Goal: Task Accomplishment & Management: Manage account settings

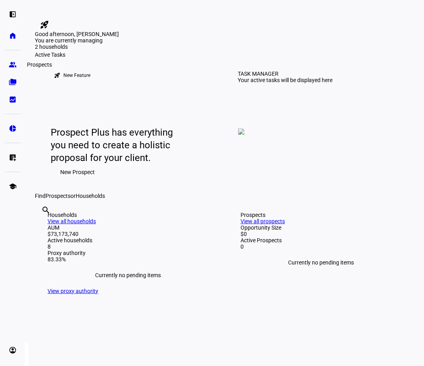
click at [11, 62] on eth-mat-symbol "group" at bounding box center [13, 65] width 8 height 8
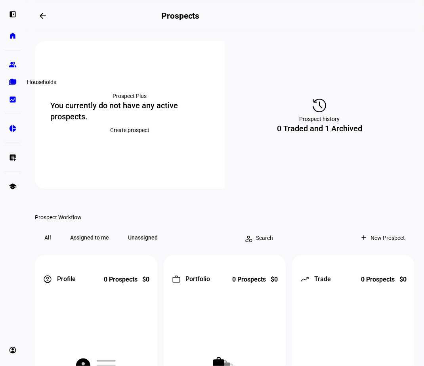
click at [7, 86] on link "folder_copy Households" at bounding box center [13, 82] width 16 height 16
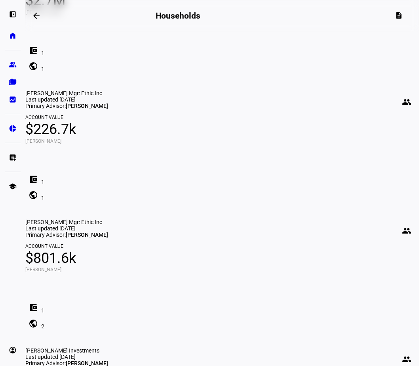
scroll to position [412, 0]
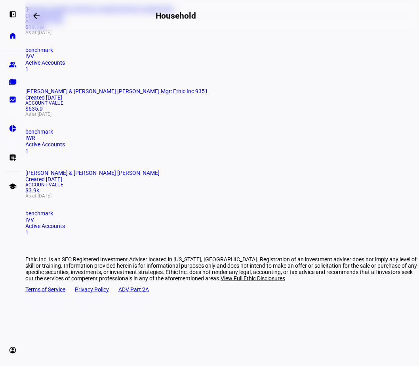
scroll to position [135, 0]
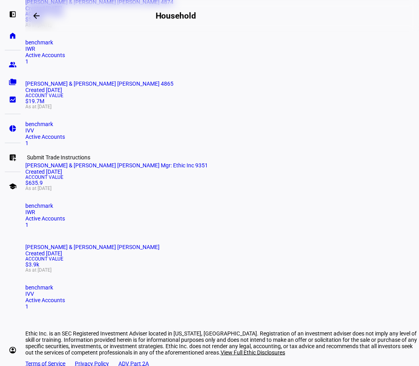
click at [14, 157] on eth-mat-symbol "list_alt_add" at bounding box center [13, 157] width 8 height 8
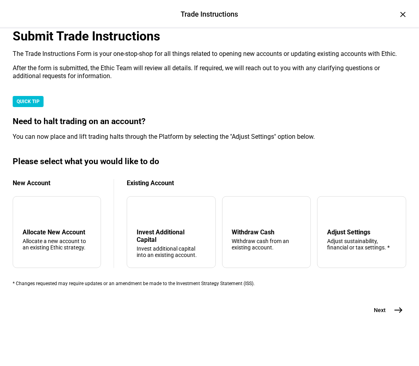
scroll to position [127, 0]
click at [366, 236] on div "Adjust Settings" at bounding box center [361, 232] width 69 height 8
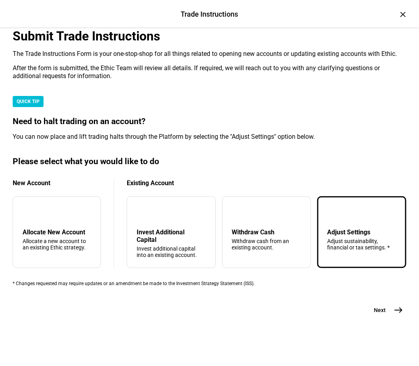
click at [398, 314] on mat-icon "east" at bounding box center [399, 310] width 10 height 10
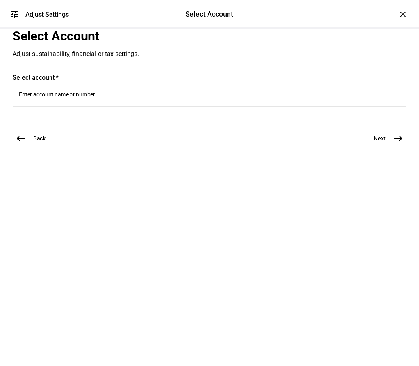
scroll to position [0, 0]
click at [67, 97] on input "Number" at bounding box center [209, 94] width 381 height 6
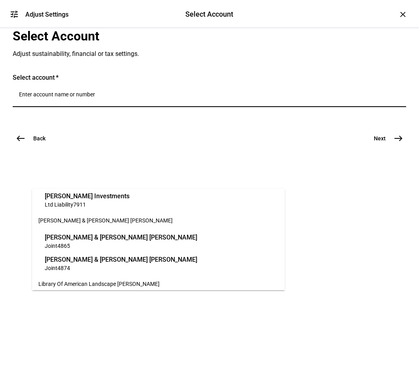
scroll to position [95, 0]
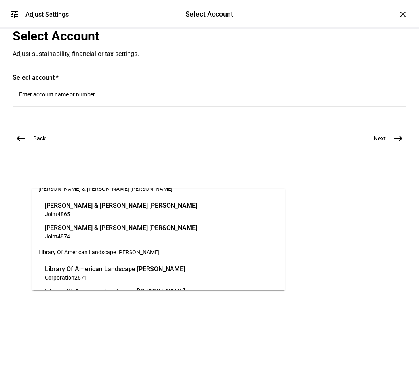
click at [101, 213] on span "Joint 4865" at bounding box center [121, 214] width 152 height 8
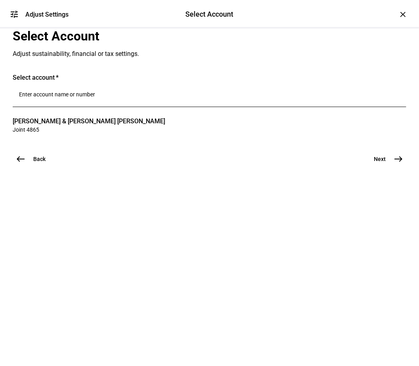
click at [394, 164] on mat-icon "east" at bounding box center [399, 159] width 10 height 10
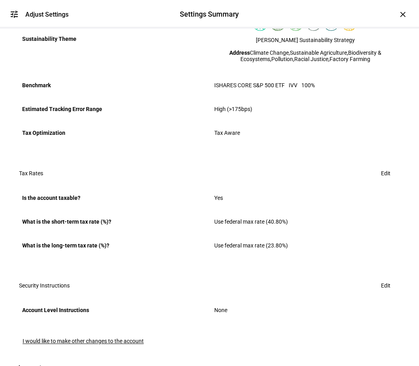
scroll to position [253, 0]
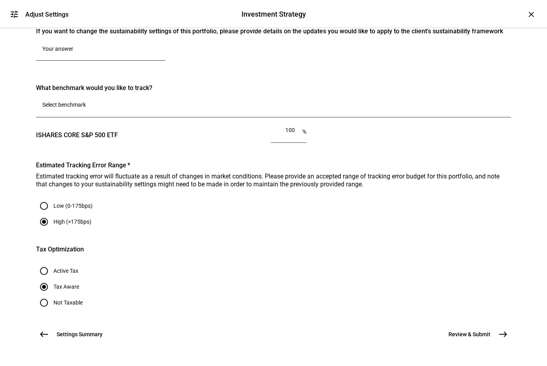
scroll to position [692, 0]
click at [57, 330] on span "Settings Summary" at bounding box center [80, 334] width 46 height 8
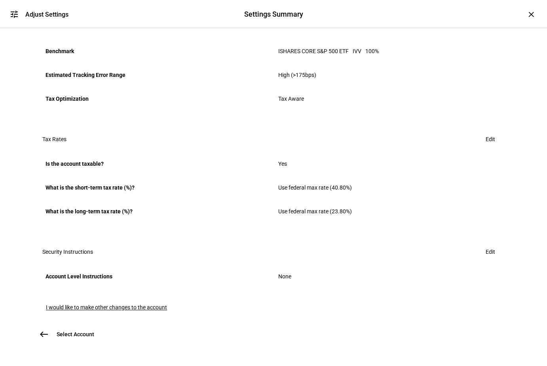
scroll to position [423, 0]
click at [132, 304] on span "I would like to make other changes to the account" at bounding box center [106, 307] width 121 height 6
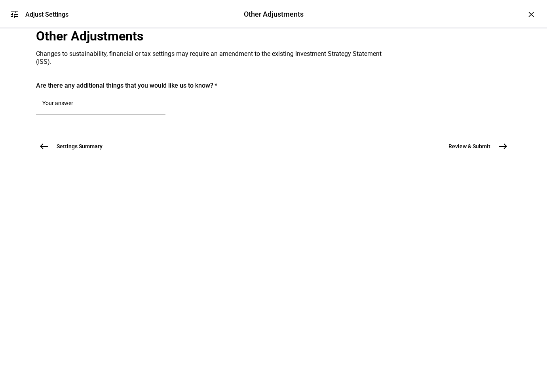
click at [140, 107] on textarea at bounding box center [100, 103] width 117 height 8
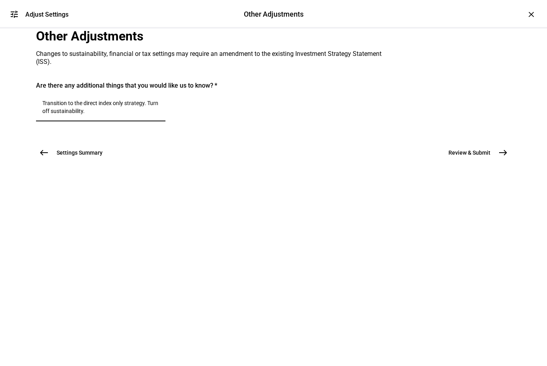
type textarea "Transition to the direct index only strategy. Turn off sustainability."
click at [119, 115] on textarea "Transition to the direct index only strategy. Turn off sustainability." at bounding box center [100, 107] width 117 height 16
click at [64, 121] on div "Transition to the direct index only strategy. Turn off sustainability." at bounding box center [101, 107] width 130 height 29
click at [423, 157] on mat-icon "east" at bounding box center [504, 153] width 10 height 10
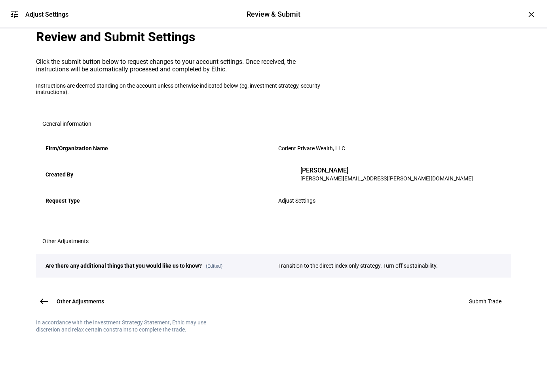
scroll to position [93, 0]
click at [423, 298] on span "Submit Trade" at bounding box center [485, 301] width 32 height 6
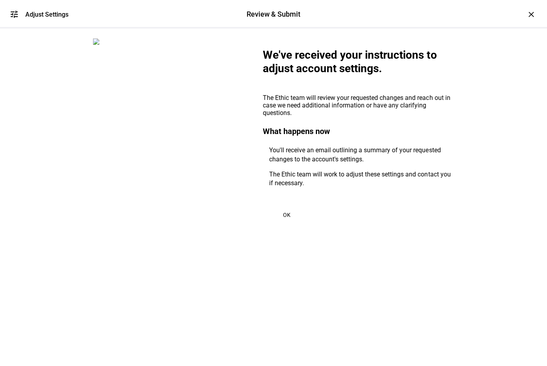
scroll to position [0, 0]
click at [288, 224] on span at bounding box center [287, 214] width 48 height 19
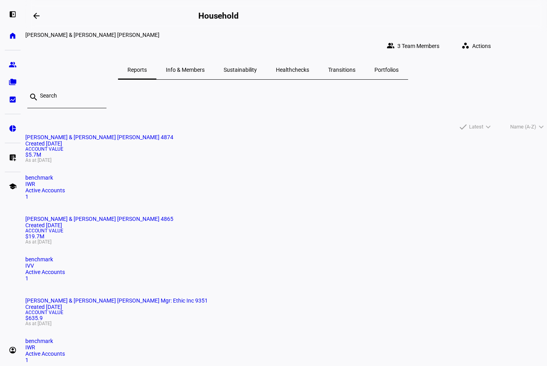
click at [201, 105] on div "search" at bounding box center [286, 101] width 522 height 30
click at [272, 304] on div "[PERSON_NAME] & [PERSON_NAME] [PERSON_NAME] 4874 Created [DATE] Account Value $…" at bounding box center [286, 297] width 522 height 326
click at [369, 298] on div "[PERSON_NAME] & [PERSON_NAME] [PERSON_NAME] 4874 Created [DATE] Account Value $…" at bounding box center [286, 297] width 522 height 326
click at [234, 305] on div "[PERSON_NAME] & [PERSON_NAME] [PERSON_NAME] 4874 Created [DATE] Account Value $…" at bounding box center [286, 297] width 522 height 326
click at [423, 319] on div "[PERSON_NAME] & [PERSON_NAME] [PERSON_NAME] 4874 Created [DATE] Account Value $…" at bounding box center [286, 297] width 522 height 326
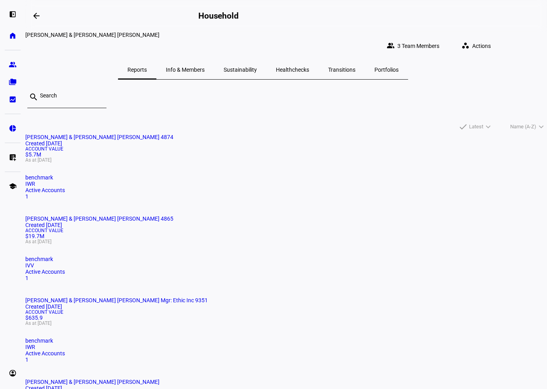
scroll to position [95, 0]
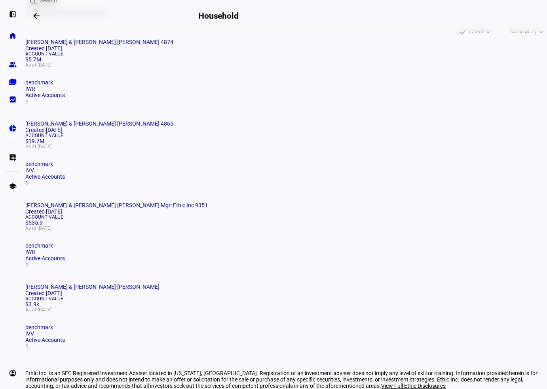
click at [423, 258] on div "[PERSON_NAME] & [PERSON_NAME] [PERSON_NAME] 4874 Created [DATE] Account Value $…" at bounding box center [286, 202] width 522 height 326
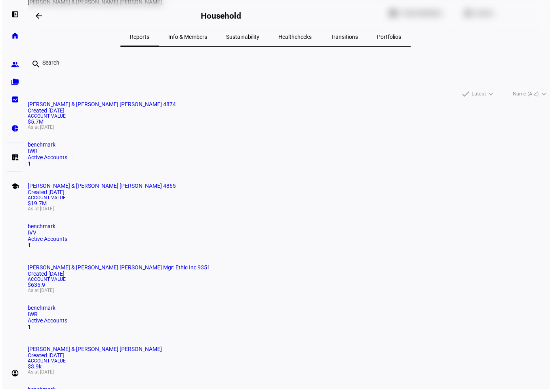
scroll to position [0, 0]
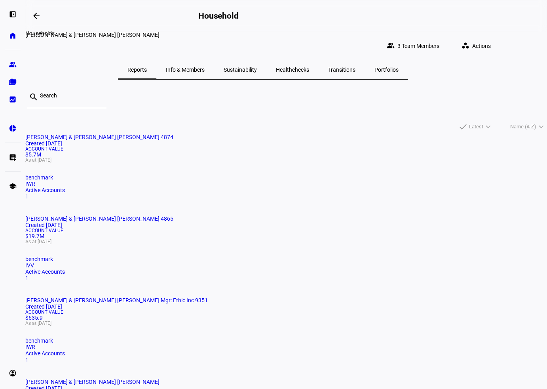
click at [38, 14] on mat-icon "arrow_backwards" at bounding box center [37, 16] width 10 height 10
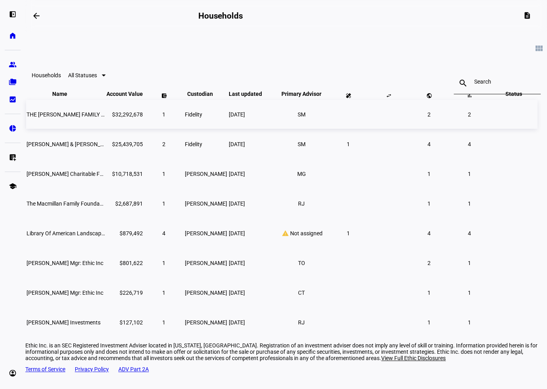
click at [105, 128] on td "THE [PERSON_NAME] FAMILY FOUNDATION" at bounding box center [65, 114] width 79 height 29
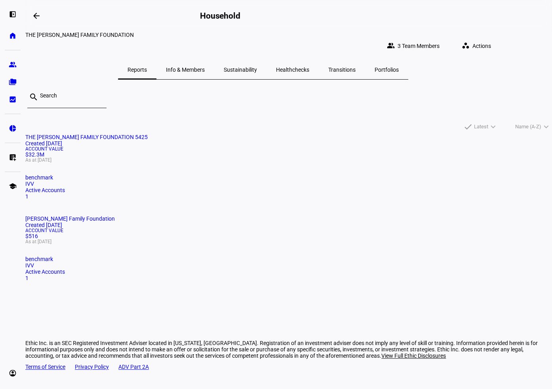
click at [130, 134] on span "THE [PERSON_NAME] FAMILY FOUNDATION 5425" at bounding box center [86, 137] width 122 height 6
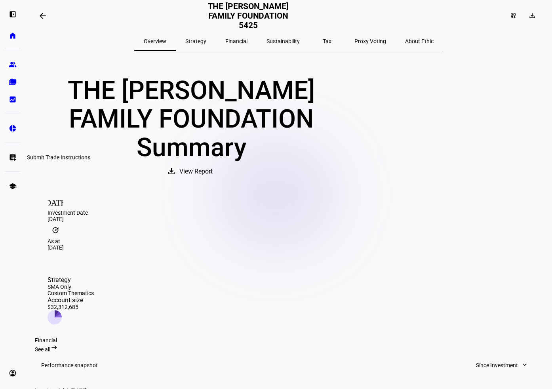
click at [13, 155] on eth-mat-symbol "list_alt_add" at bounding box center [13, 157] width 8 height 8
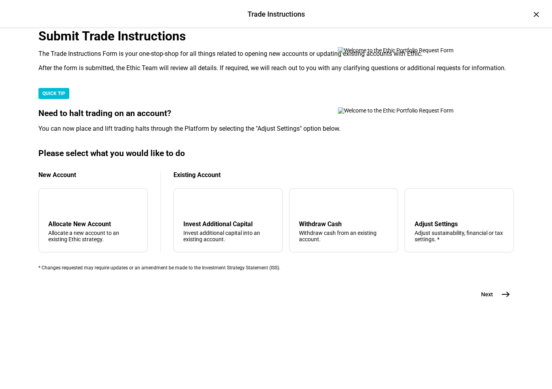
scroll to position [163, 0]
click at [423, 228] on div "Adjust Settings" at bounding box center [459, 224] width 90 height 8
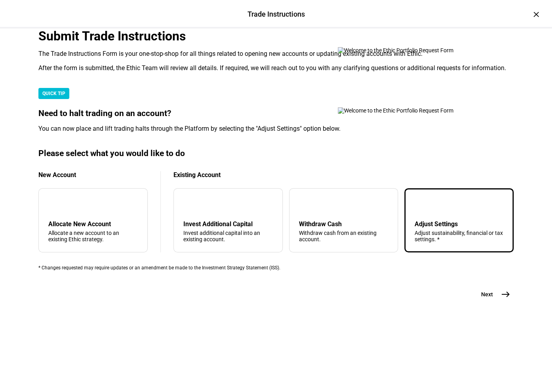
click at [423, 242] on div "Adjust sustainability, financial or tax settings. *" at bounding box center [459, 236] width 90 height 13
click at [423, 302] on span "east" at bounding box center [506, 294] width 16 height 16
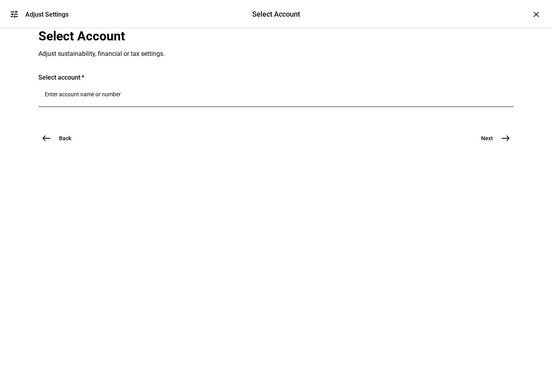
click at [128, 107] on div at bounding box center [276, 96] width 463 height 22
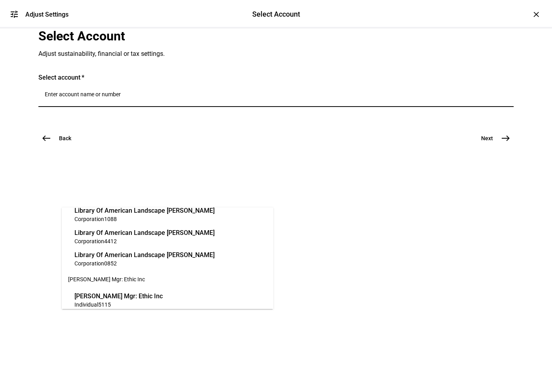
scroll to position [323, 0]
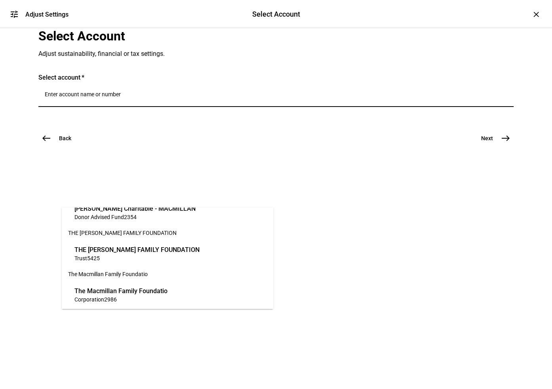
click at [157, 257] on span "Trust 5425" at bounding box center [136, 258] width 125 height 8
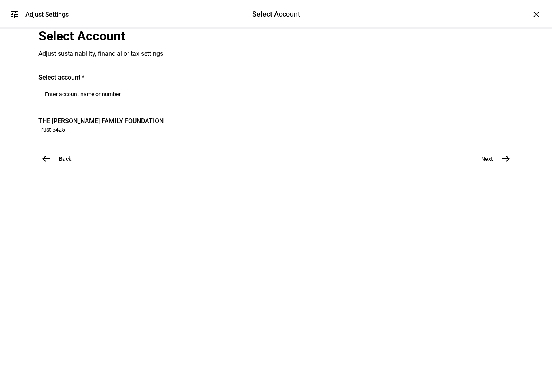
click at [423, 167] on span "east" at bounding box center [506, 159] width 16 height 16
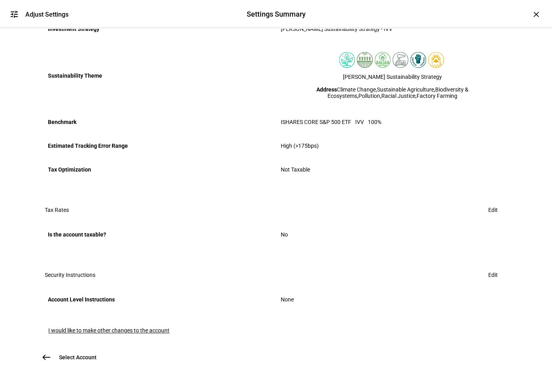
scroll to position [352, 0]
click at [142, 327] on span "I would like to make other changes to the account" at bounding box center [108, 330] width 121 height 6
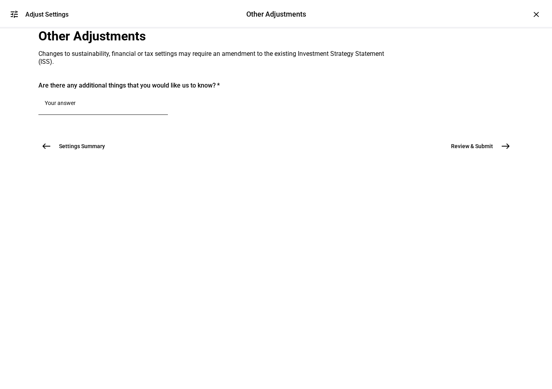
click at [145, 115] on div at bounding box center [103, 104] width 117 height 22
paste textarea "Transition to the direct index only strategy. Turn off sustainability."
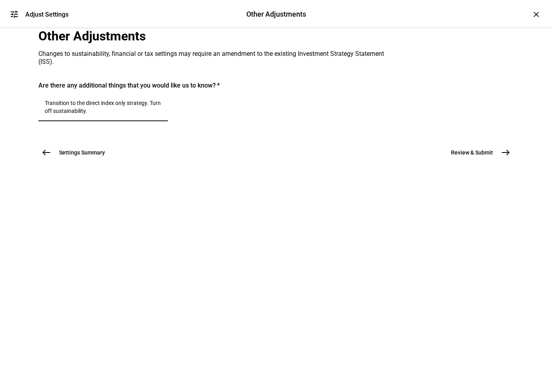
click at [109, 115] on textarea "Transition to the direct index only strategy. Turn off sustainability." at bounding box center [103, 107] width 117 height 16
type textarea "Transition to the non-tax direct index only strategy. Turn off sustainability."
click at [423, 157] on mat-icon "east" at bounding box center [506, 153] width 10 height 10
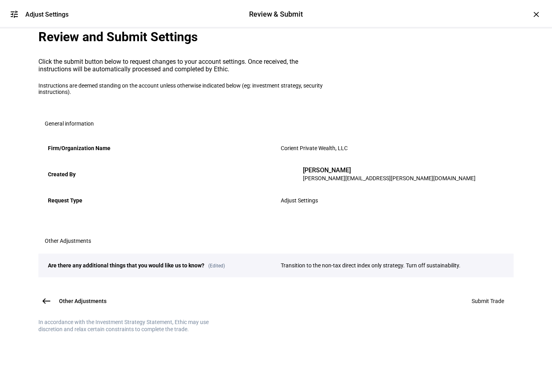
scroll to position [70, 0]
click at [423, 311] on span at bounding box center [487, 300] width 51 height 19
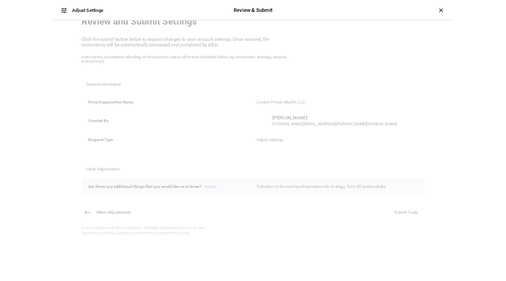
scroll to position [0, 0]
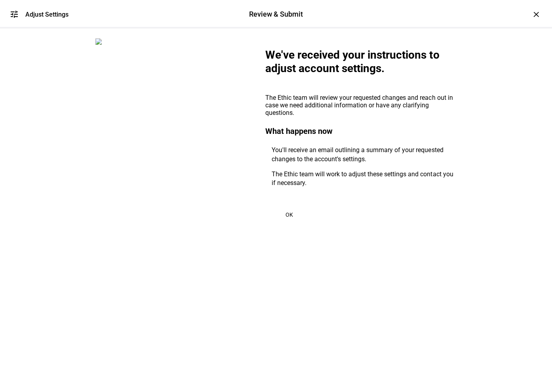
click at [280, 224] on span at bounding box center [289, 214] width 48 height 19
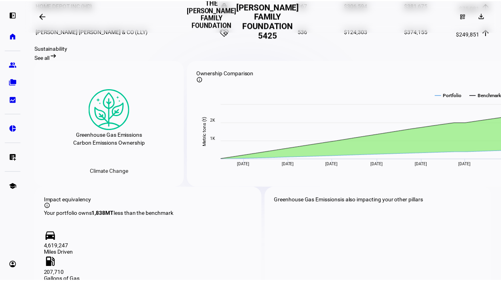
scroll to position [855, 0]
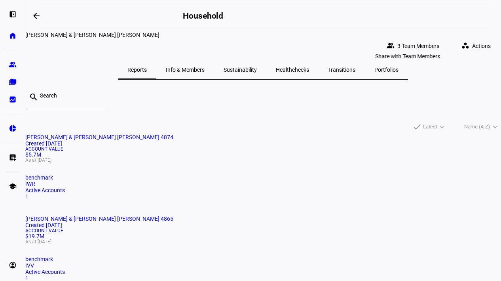
click at [385, 38] on span at bounding box center [415, 46] width 69 height 16
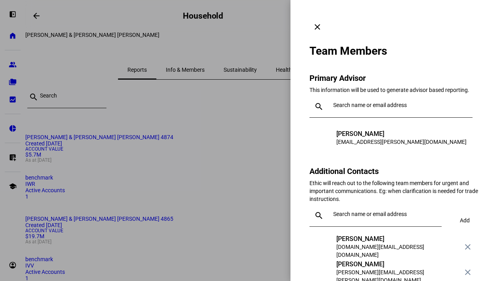
scroll to position [13, 0]
